Goal: Transaction & Acquisition: Subscribe to service/newsletter

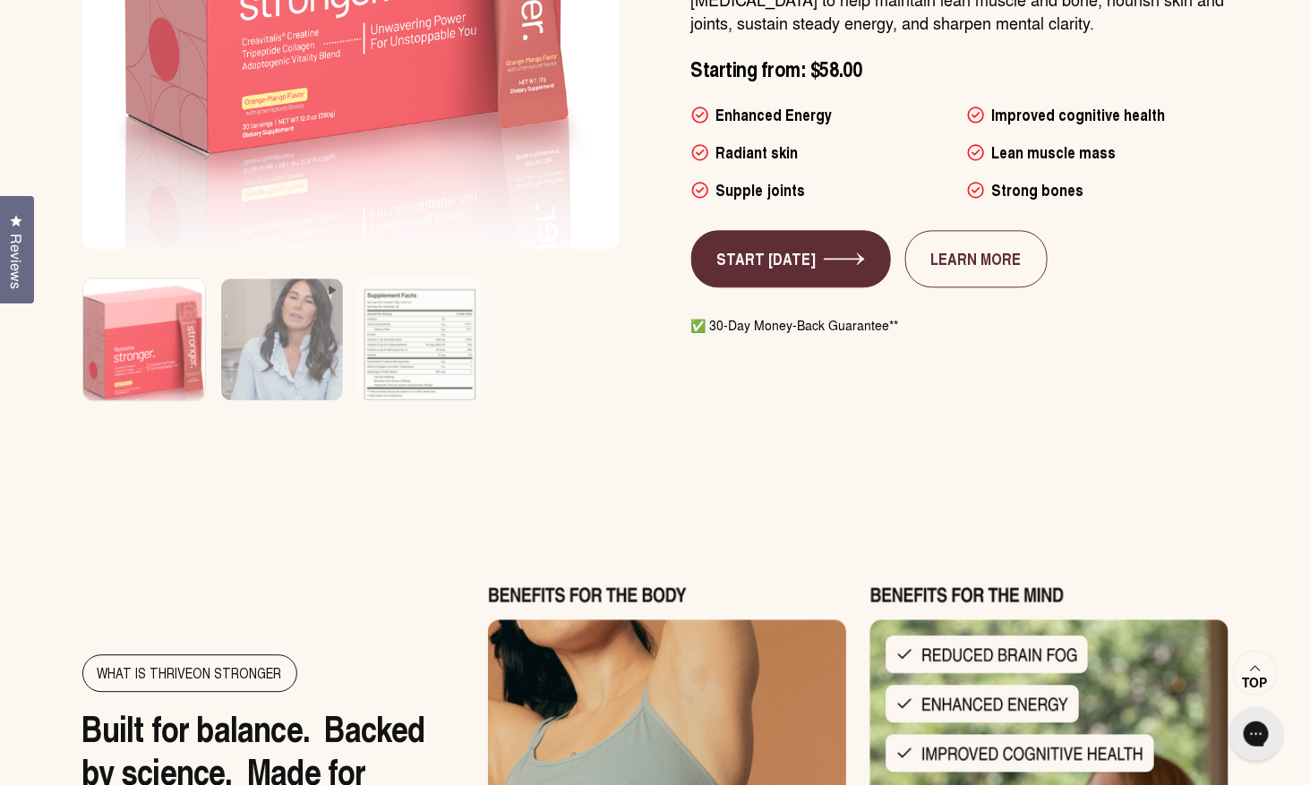
scroll to position [1314, 0]
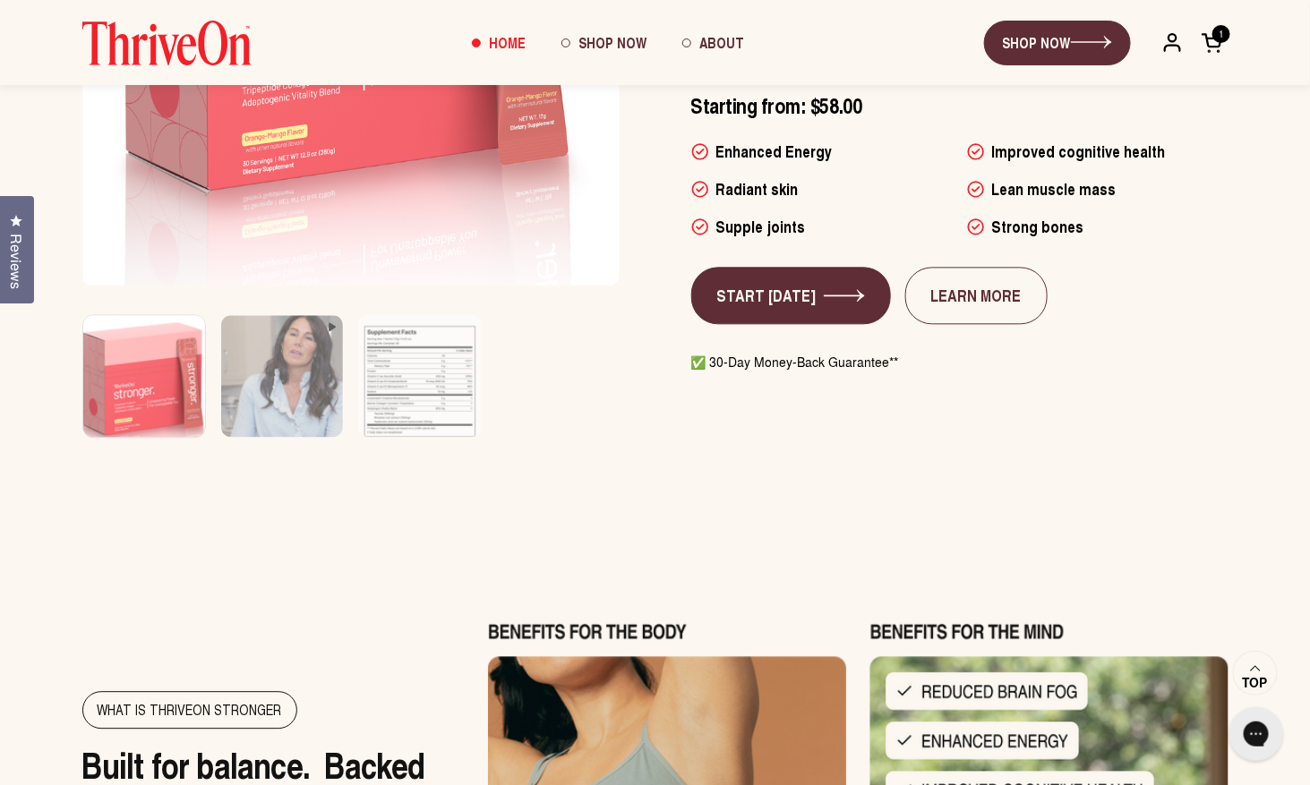
click at [1217, 35] on span at bounding box center [1212, 42] width 22 height 22
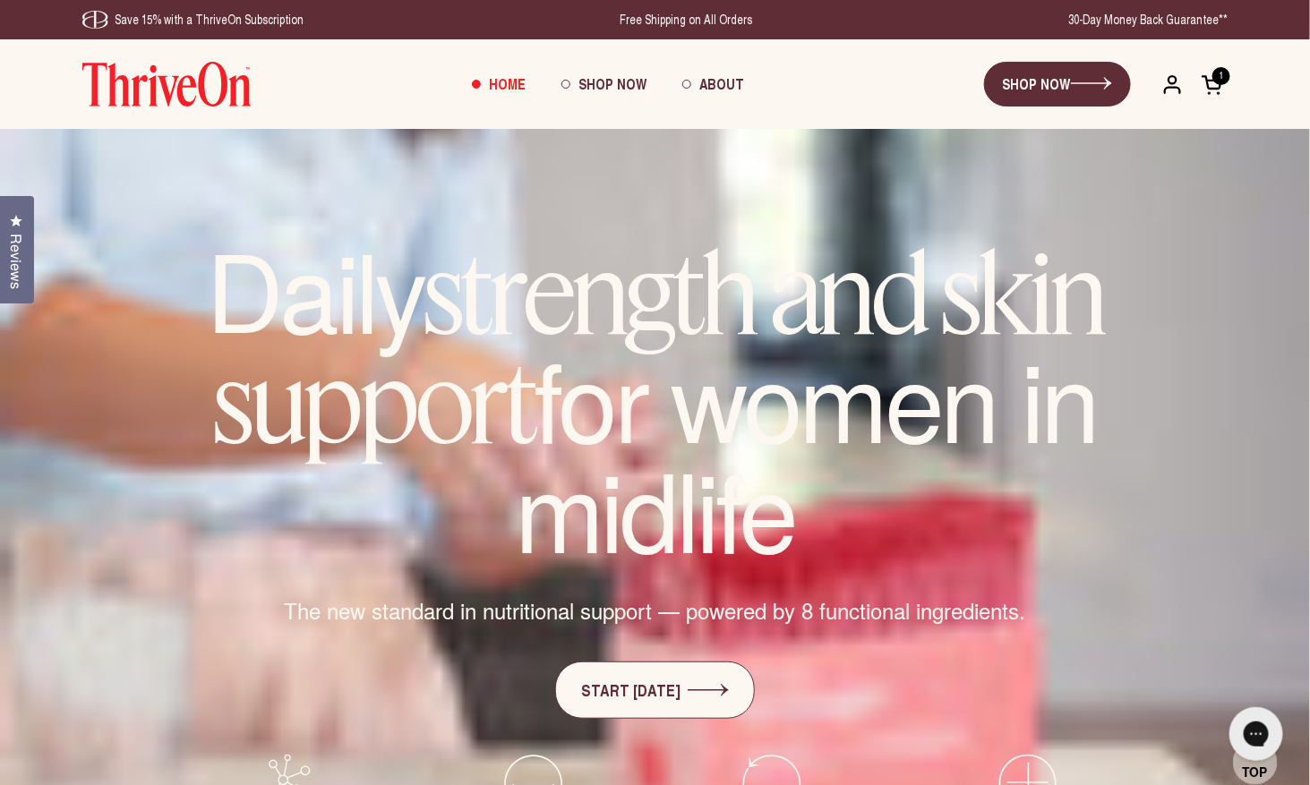
click at [1215, 88] on span at bounding box center [1212, 84] width 22 height 22
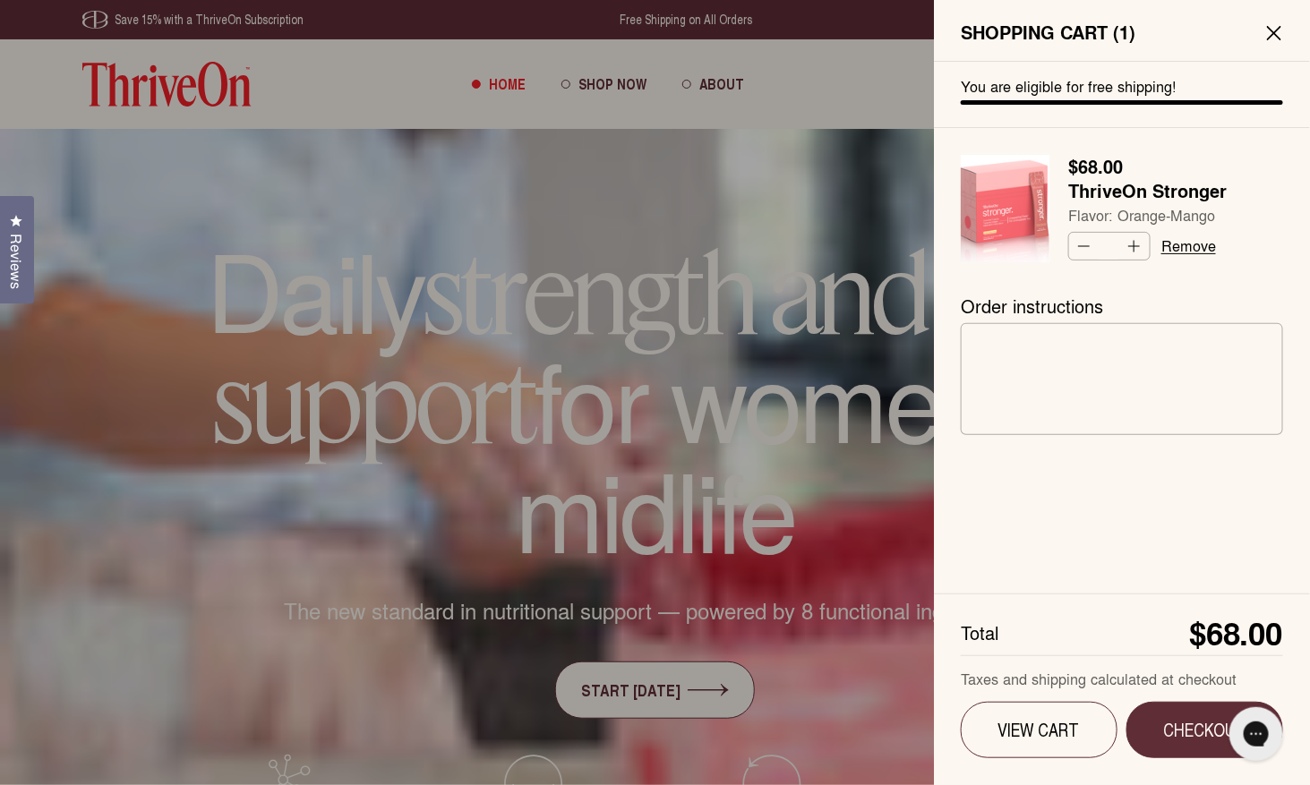
click at [1183, 241] on link "Remove" at bounding box center [1188, 246] width 55 height 16
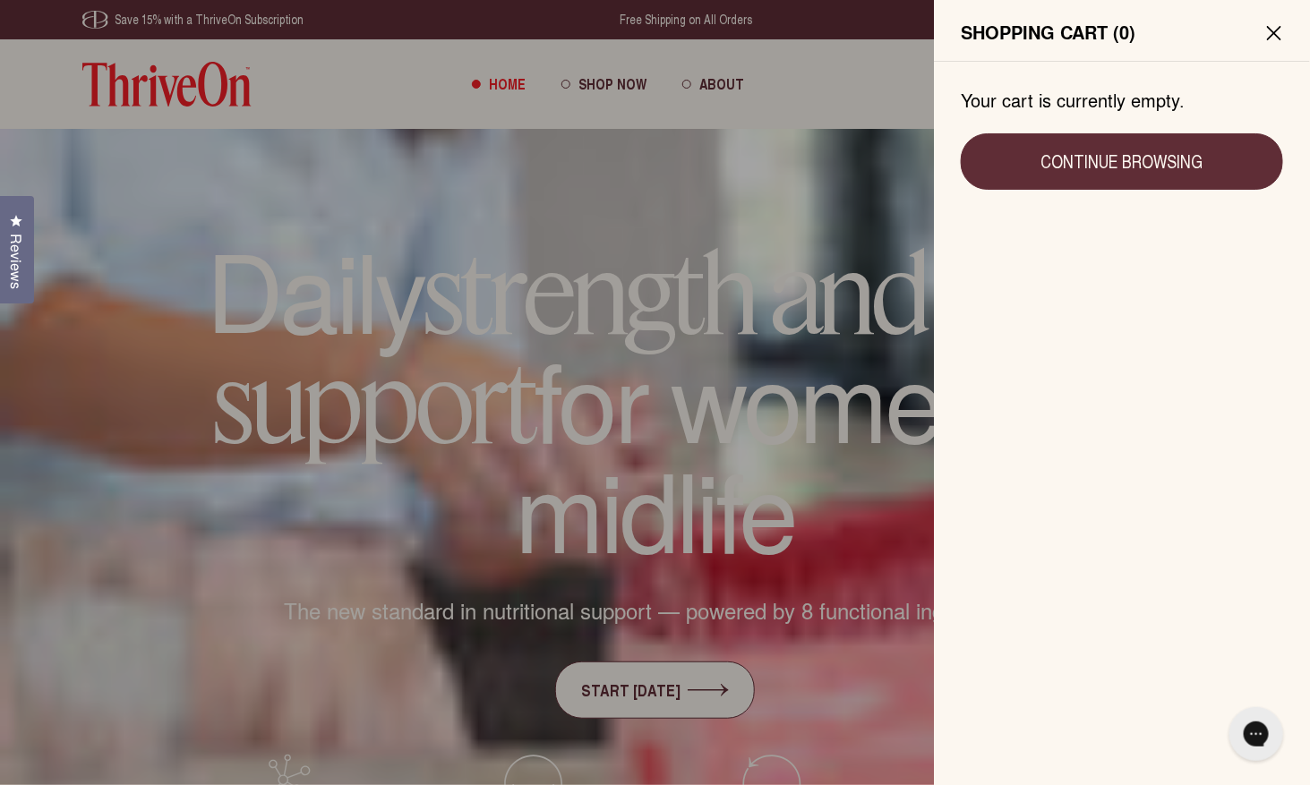
click at [1276, 30] on icon at bounding box center [1274, 33] width 13 height 13
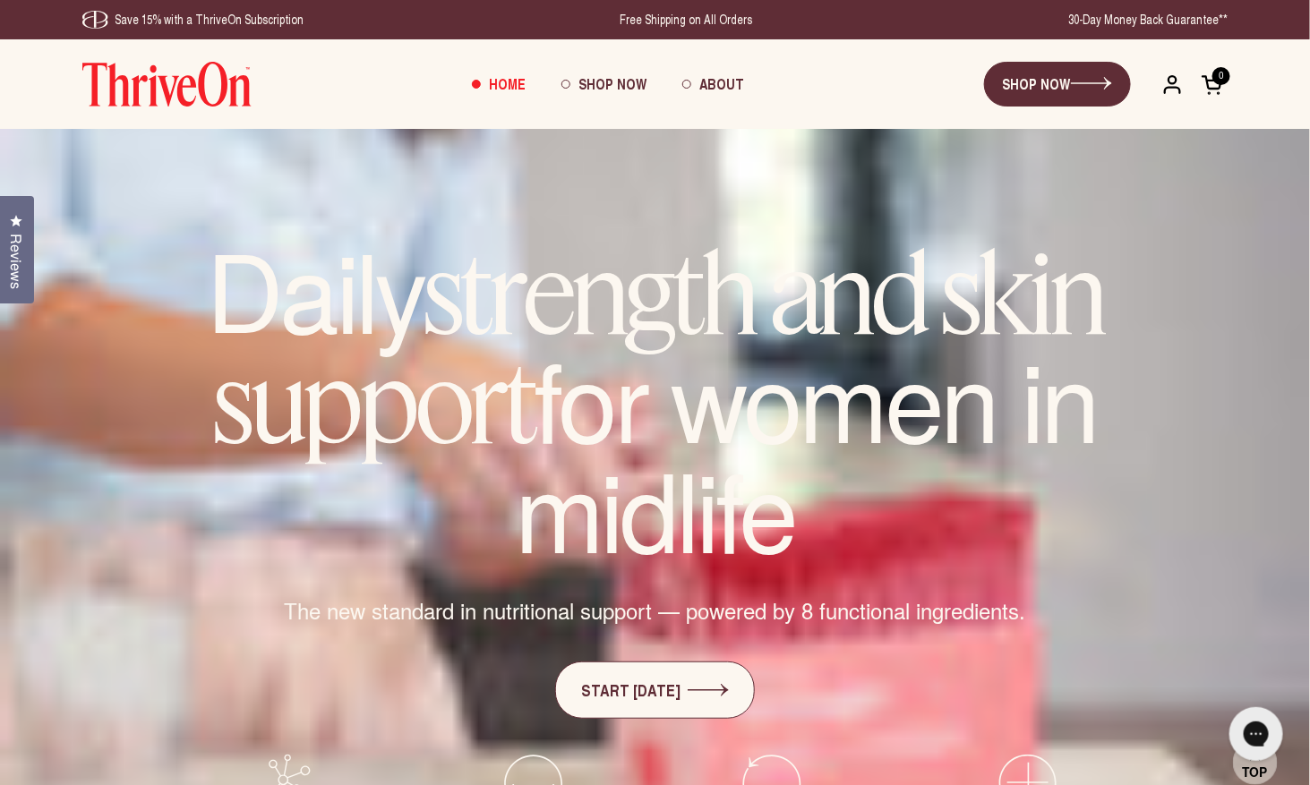
click at [1221, 73] on span at bounding box center [1212, 84] width 22 height 22
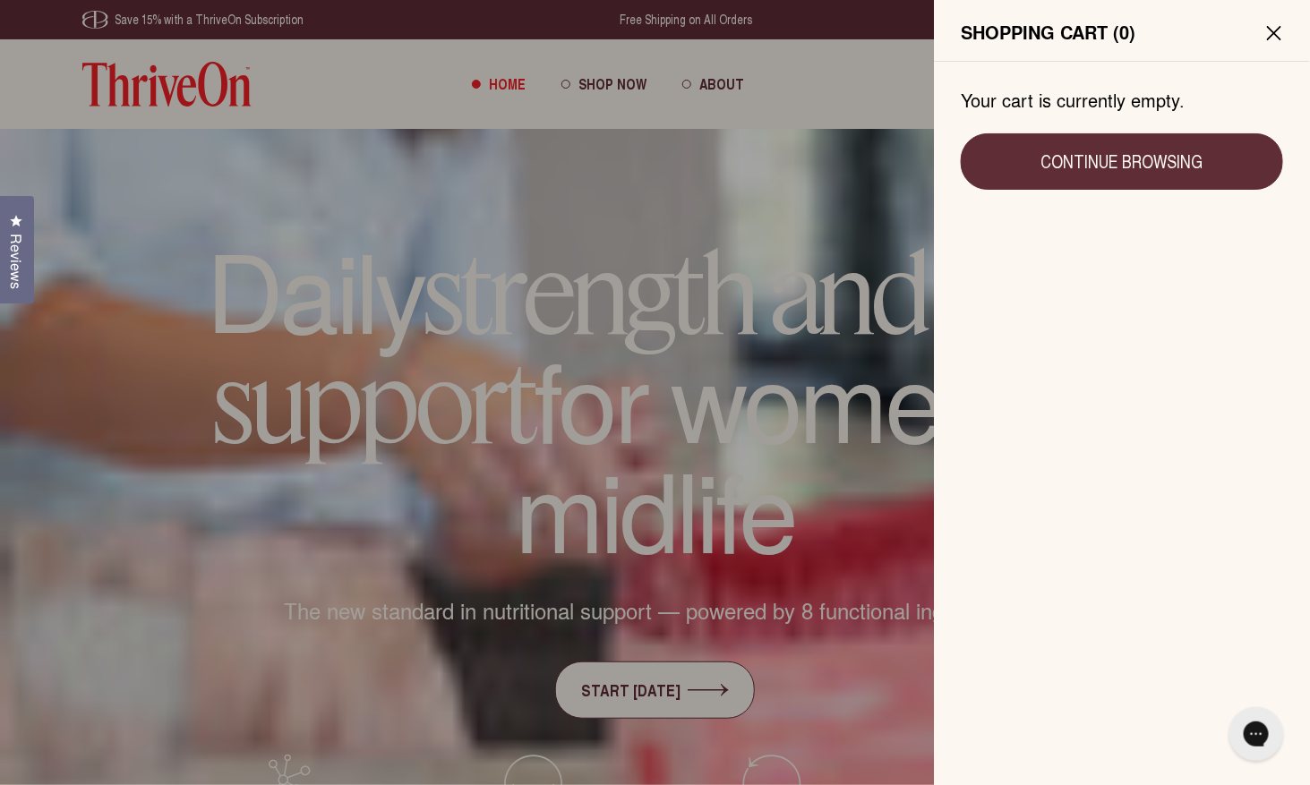
click at [1276, 26] on icon at bounding box center [1274, 33] width 14 height 14
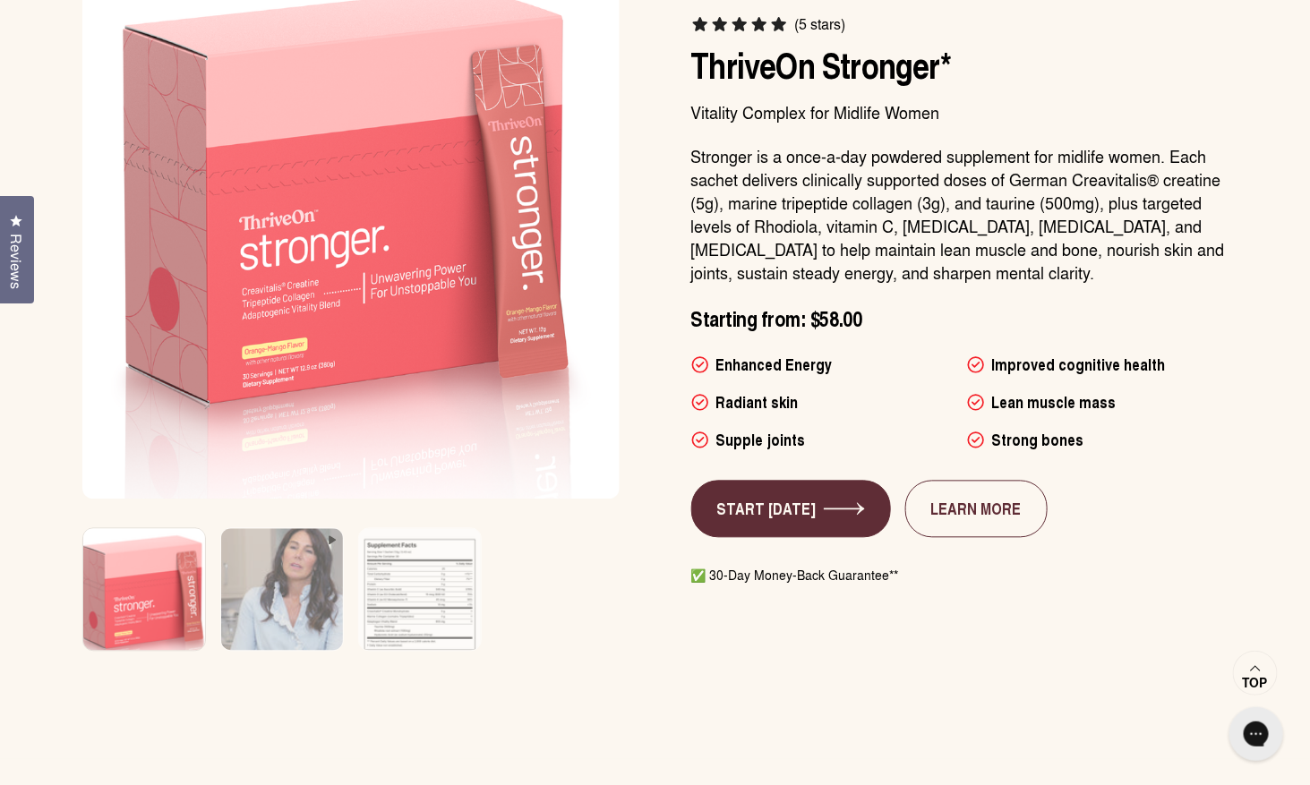
scroll to position [1102, 0]
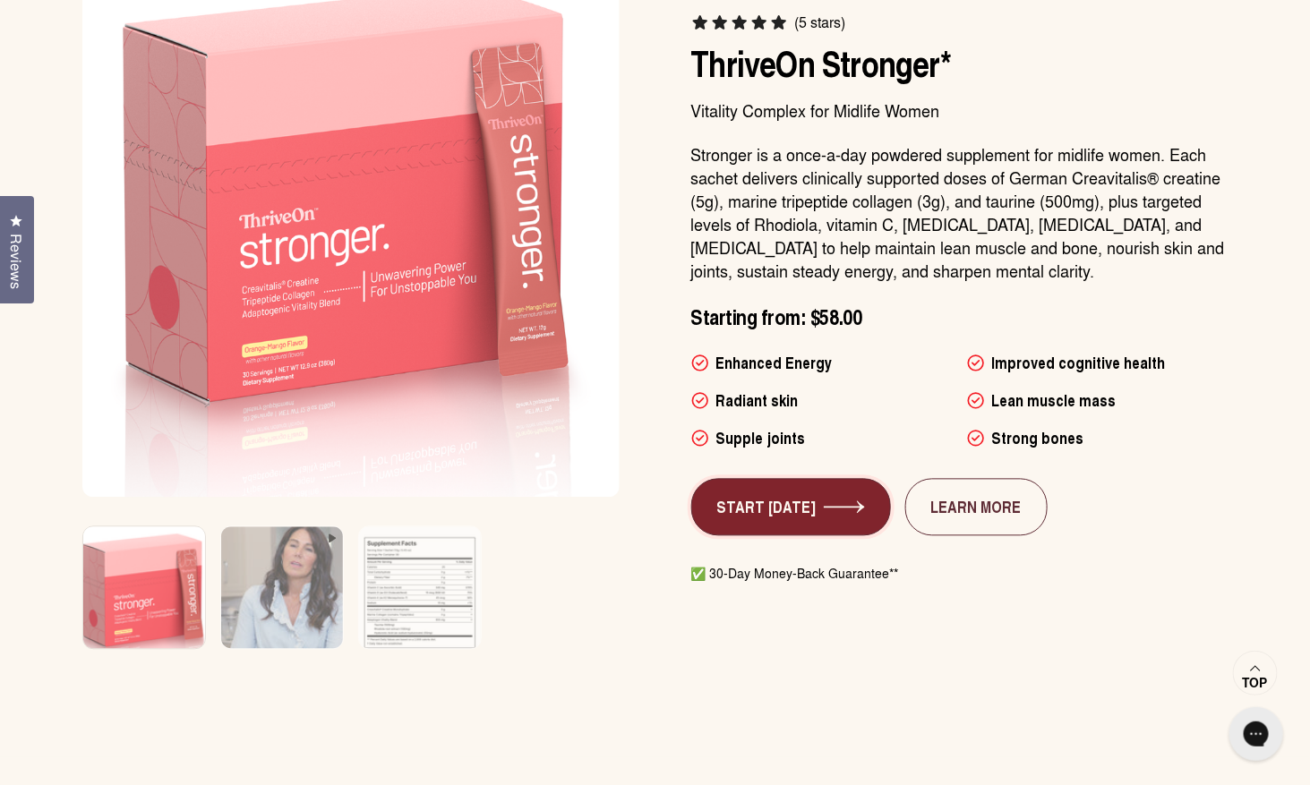
click at [801, 499] on link "START [DATE]" at bounding box center [791, 507] width 200 height 57
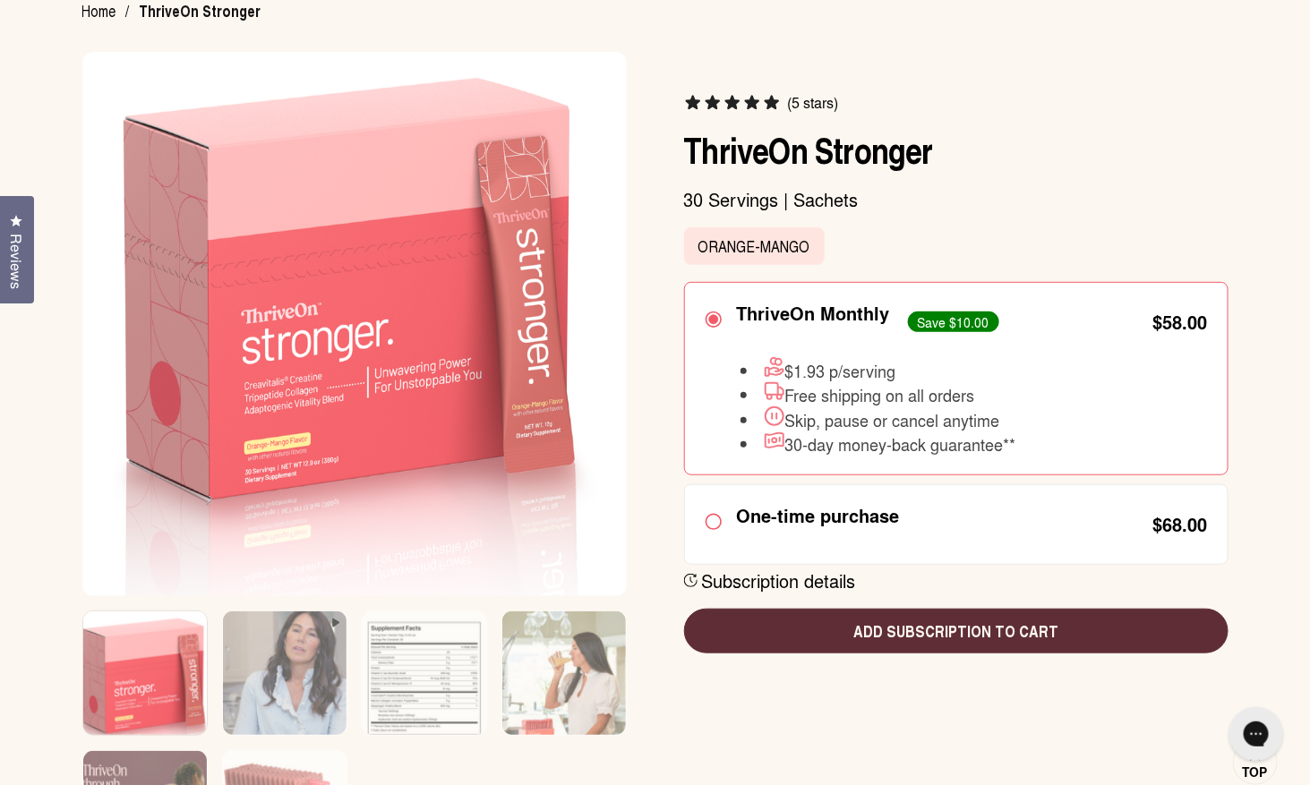
scroll to position [201, 0]
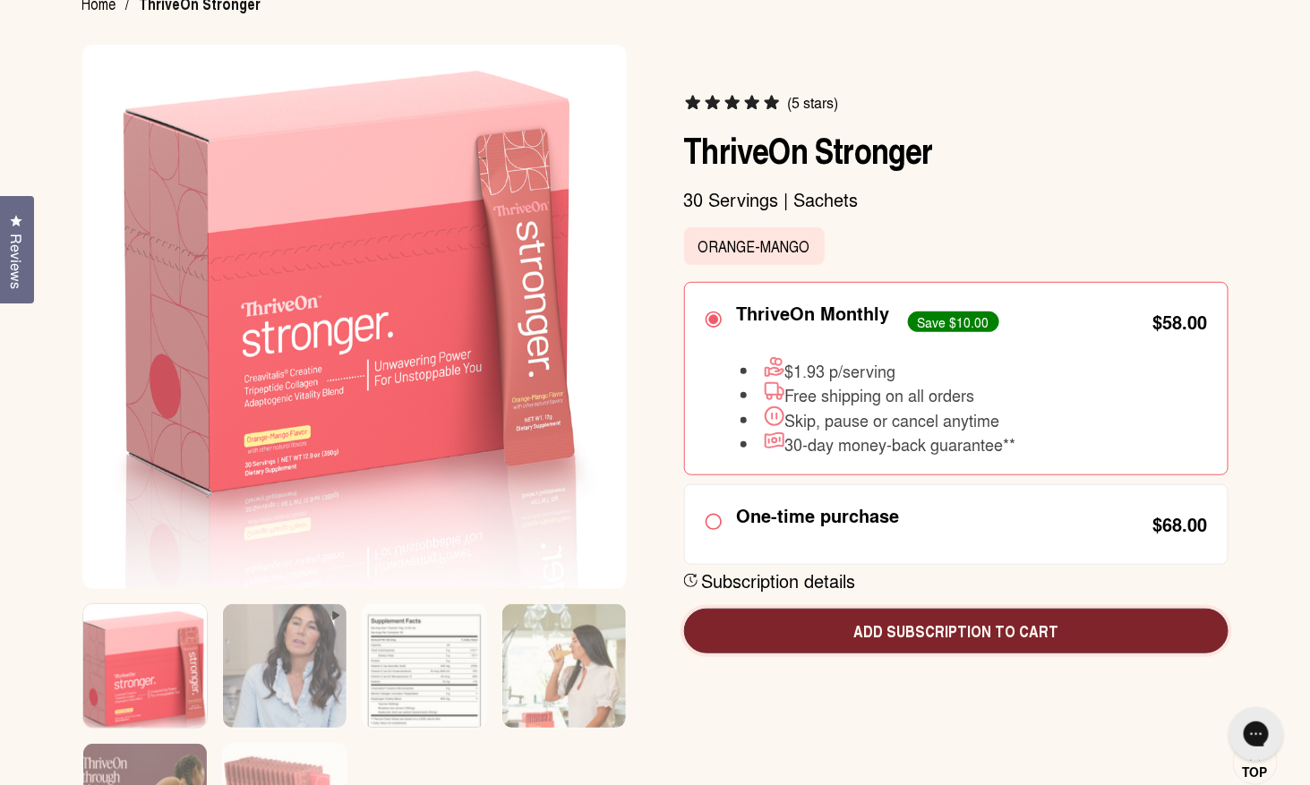
click at [867, 623] on span "Add subscription to cart" at bounding box center [956, 630] width 516 height 23
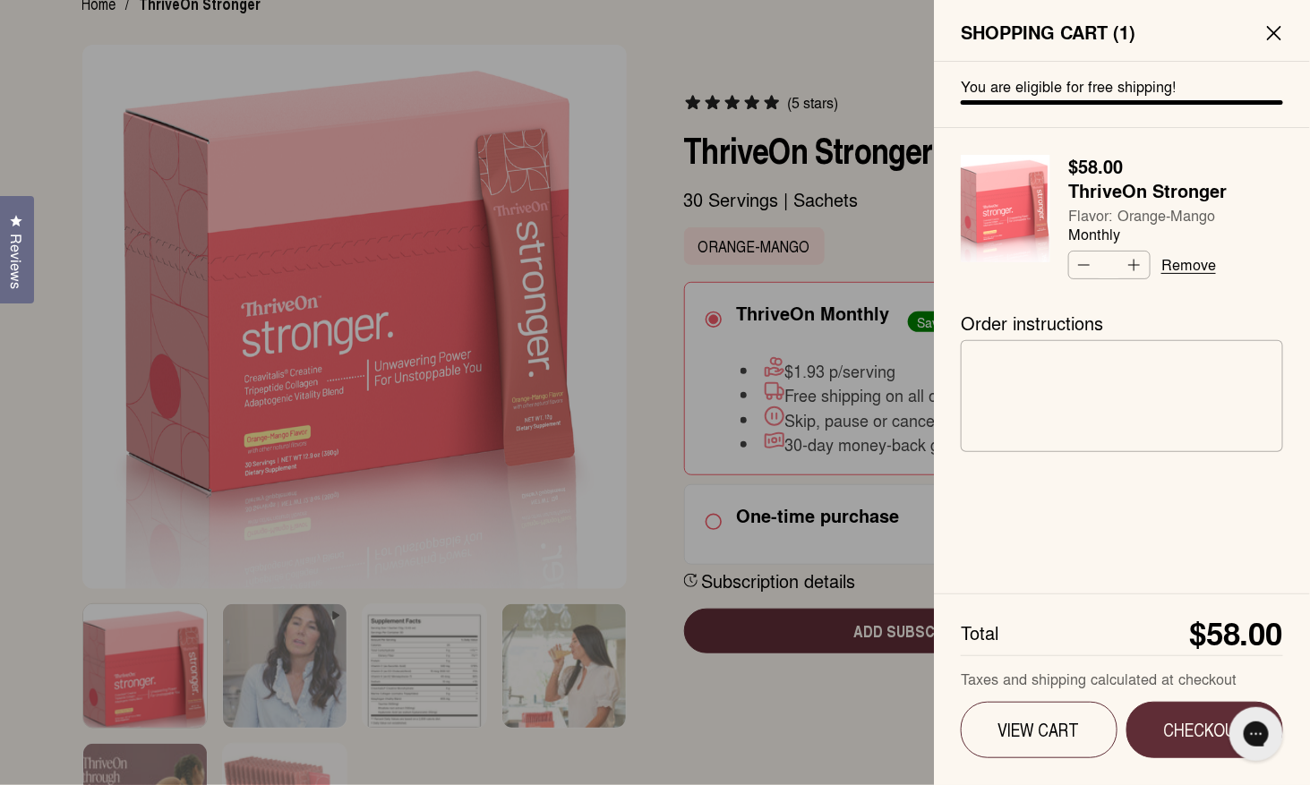
click at [1275, 28] on icon at bounding box center [1274, 33] width 14 height 14
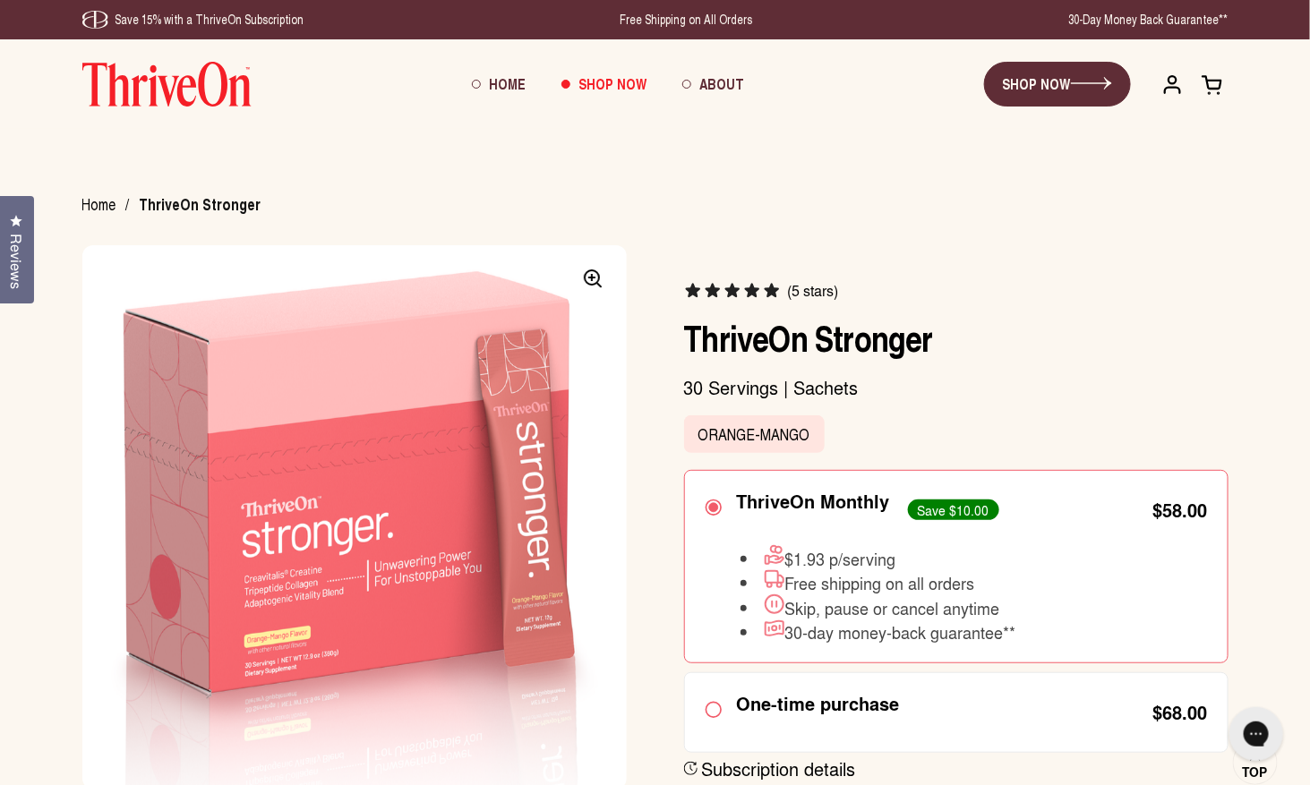
scroll to position [0, 0]
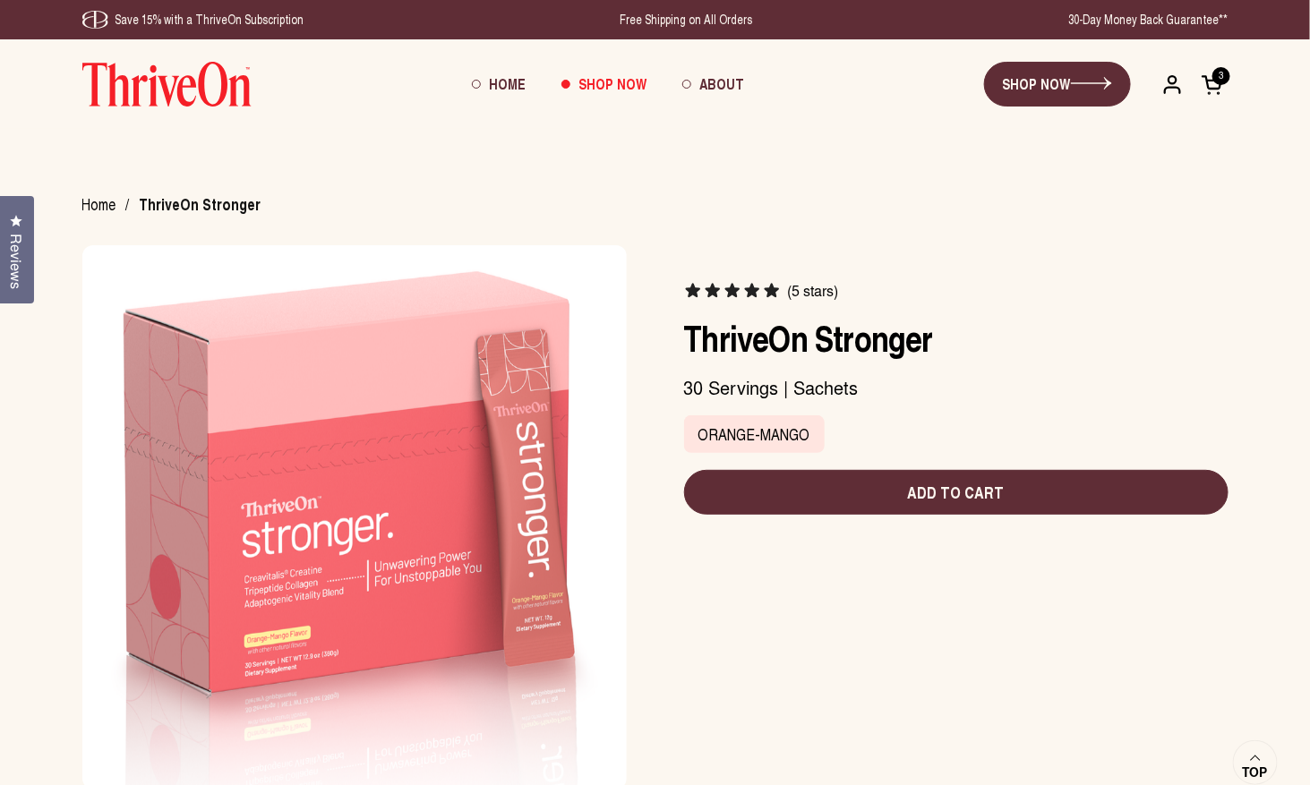
click at [141, 103] on img at bounding box center [166, 84] width 169 height 45
